Goal: Transaction & Acquisition: Purchase product/service

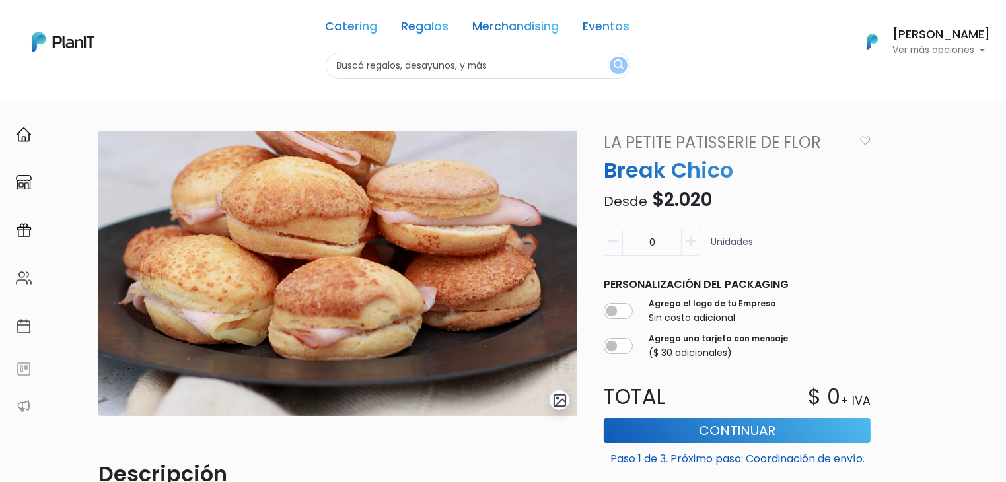
click at [389, 62] on input "text" at bounding box center [478, 66] width 304 height 26
type input "deco"
click at [609, 57] on button "submit" at bounding box center [618, 65] width 18 height 17
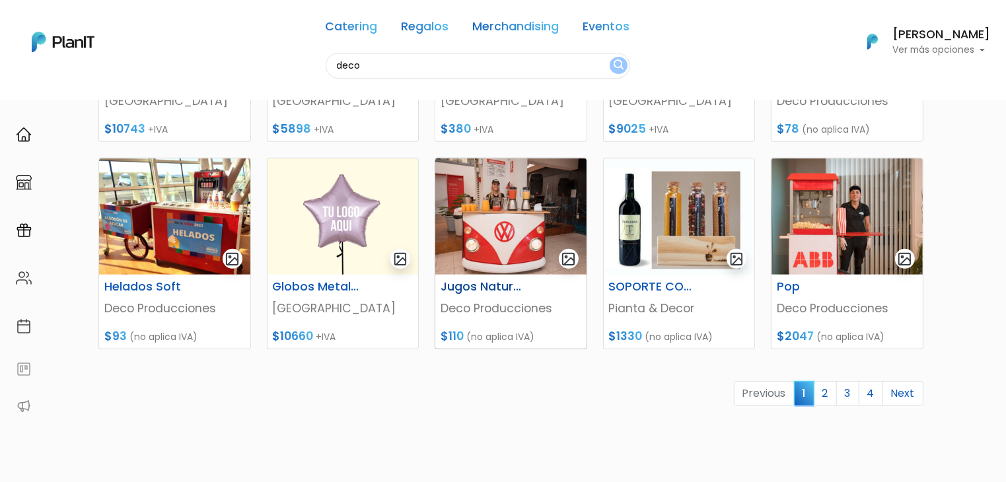
click at [481, 262] on img at bounding box center [510, 216] width 151 height 116
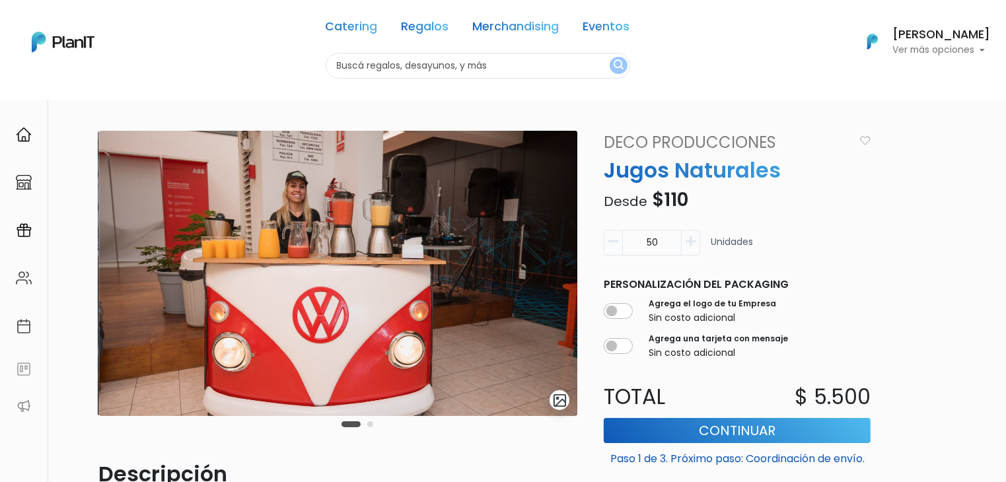
click at [690, 247] on button "button" at bounding box center [690, 243] width 18 height 26
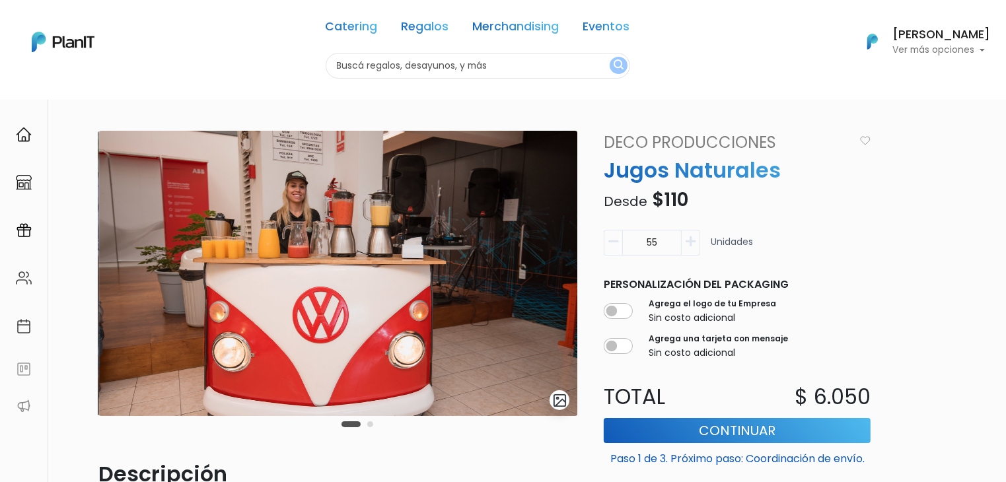
click at [690, 247] on button "button" at bounding box center [690, 243] width 18 height 26
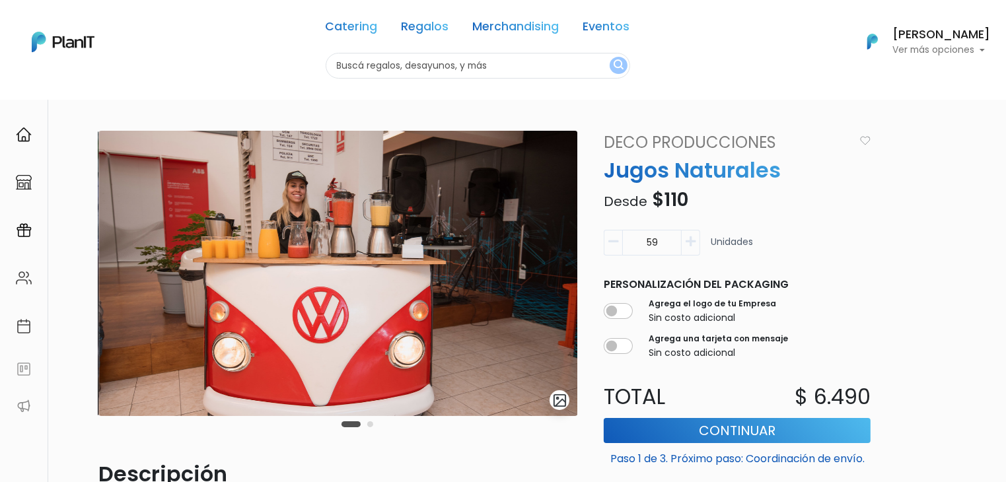
type input "60"
